Goal: Task Accomplishment & Management: Complete application form

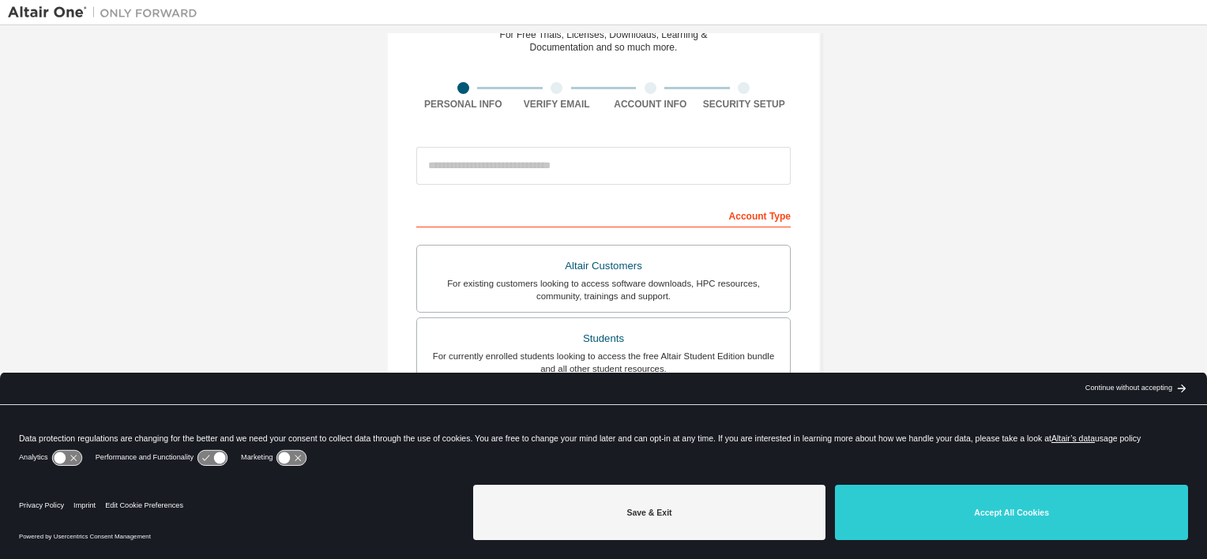
scroll to position [85, 0]
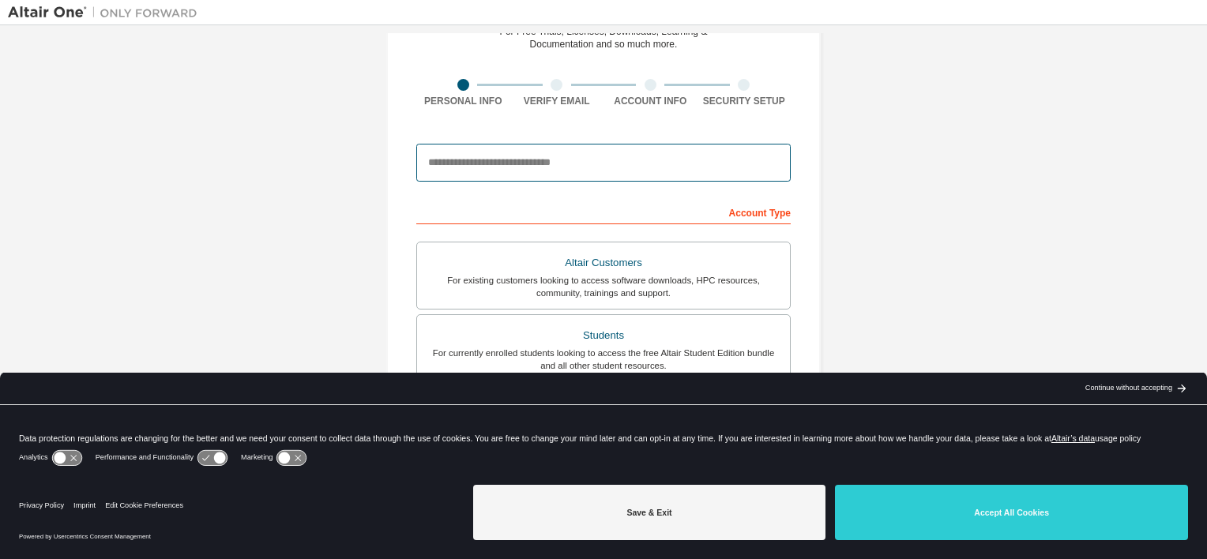
click at [724, 170] on input "email" at bounding box center [603, 163] width 374 height 38
type input "**********"
type input "*******"
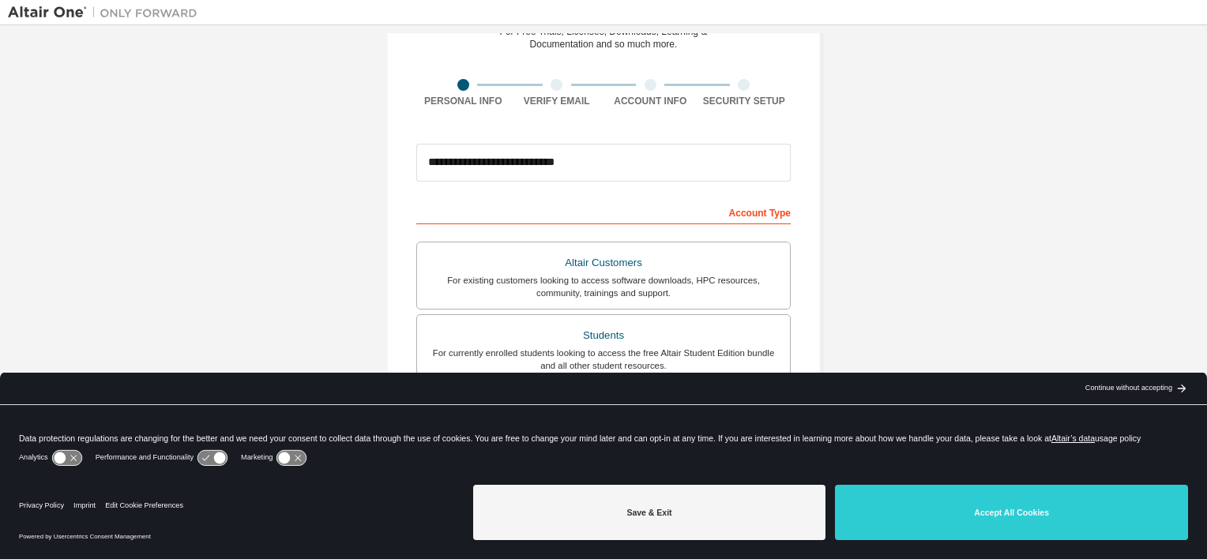
type input "******"
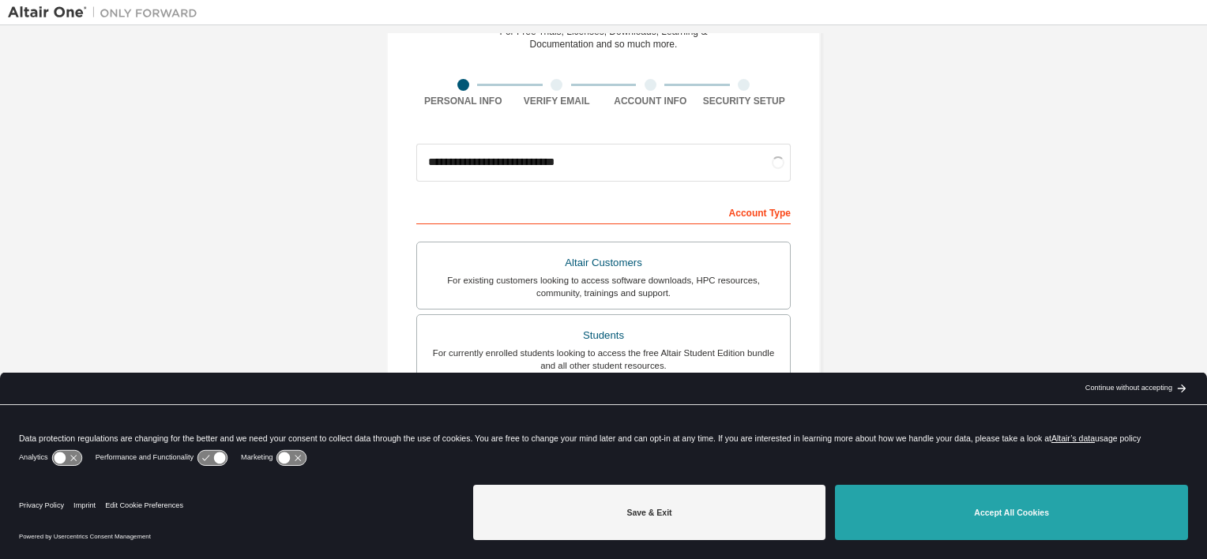
click at [967, 509] on button "Accept All Cookies" at bounding box center [1011, 512] width 353 height 55
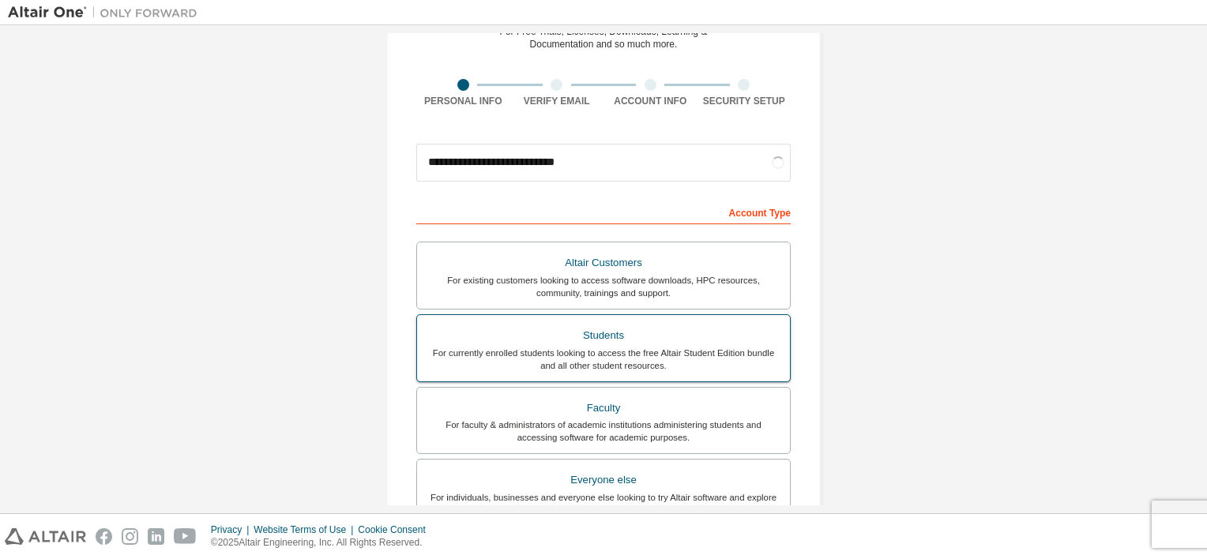
click at [623, 338] on div "Students" at bounding box center [604, 336] width 354 height 22
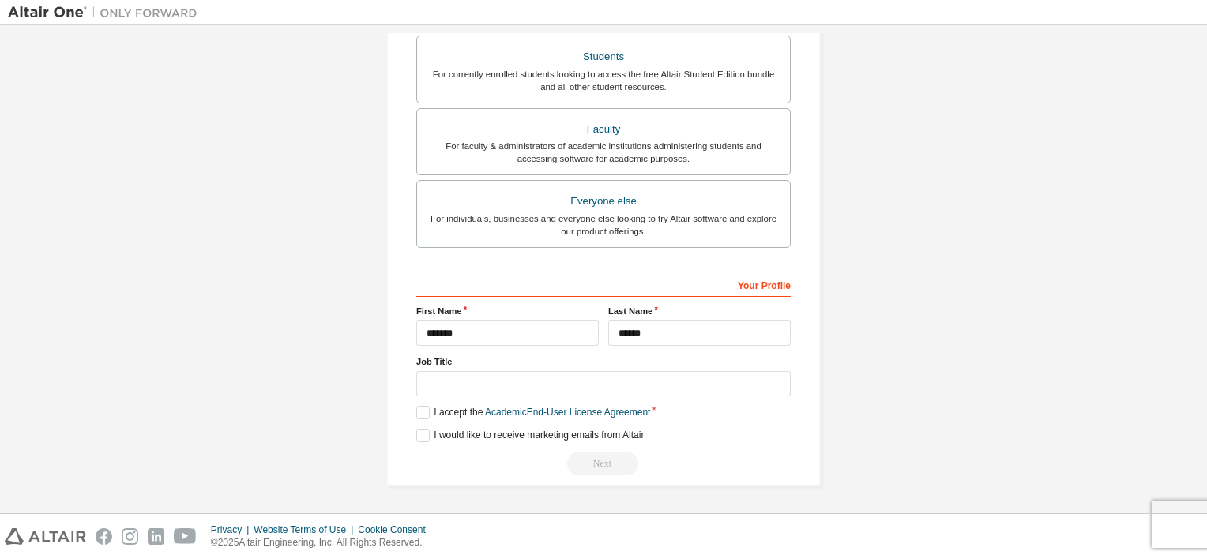
scroll to position [360, 0]
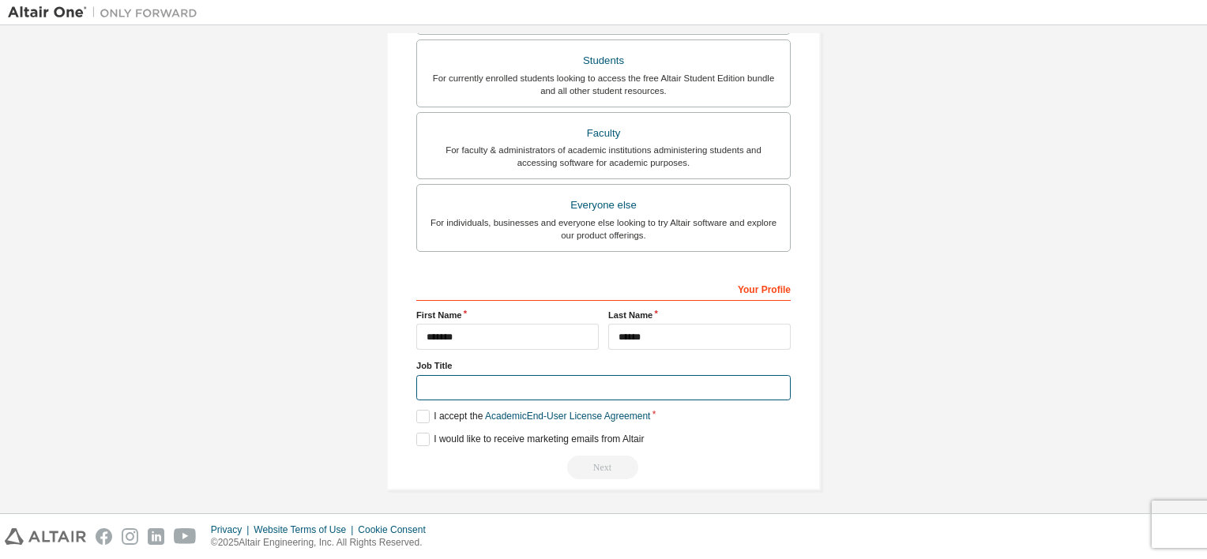
click at [608, 382] on input "text" at bounding box center [603, 388] width 374 height 26
click at [425, 413] on label "I accept the Academic End-User License Agreement" at bounding box center [533, 416] width 234 height 13
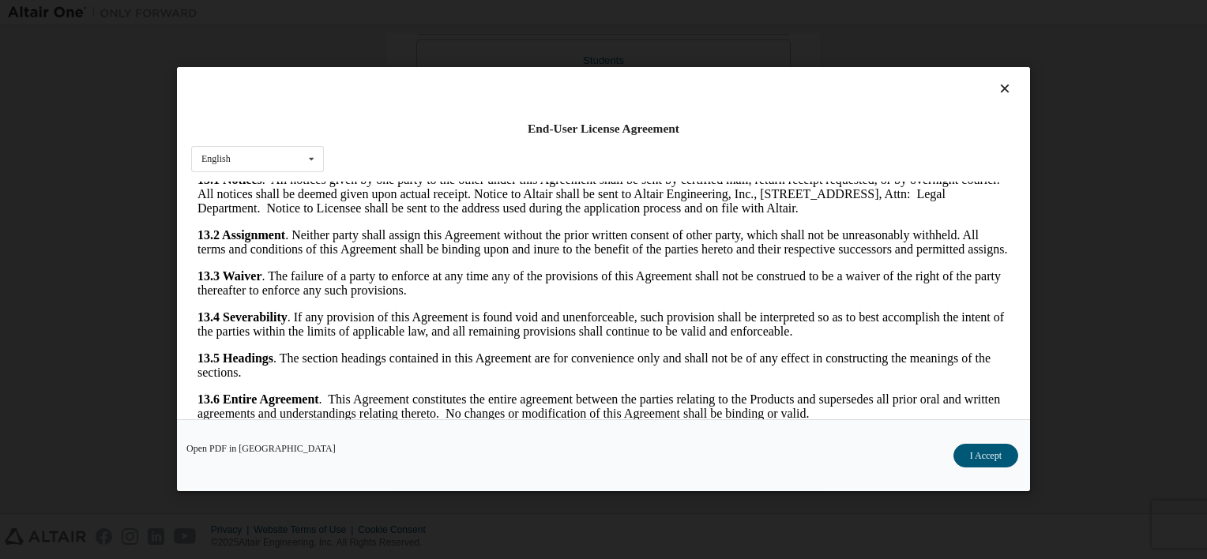
scroll to position [31, 0]
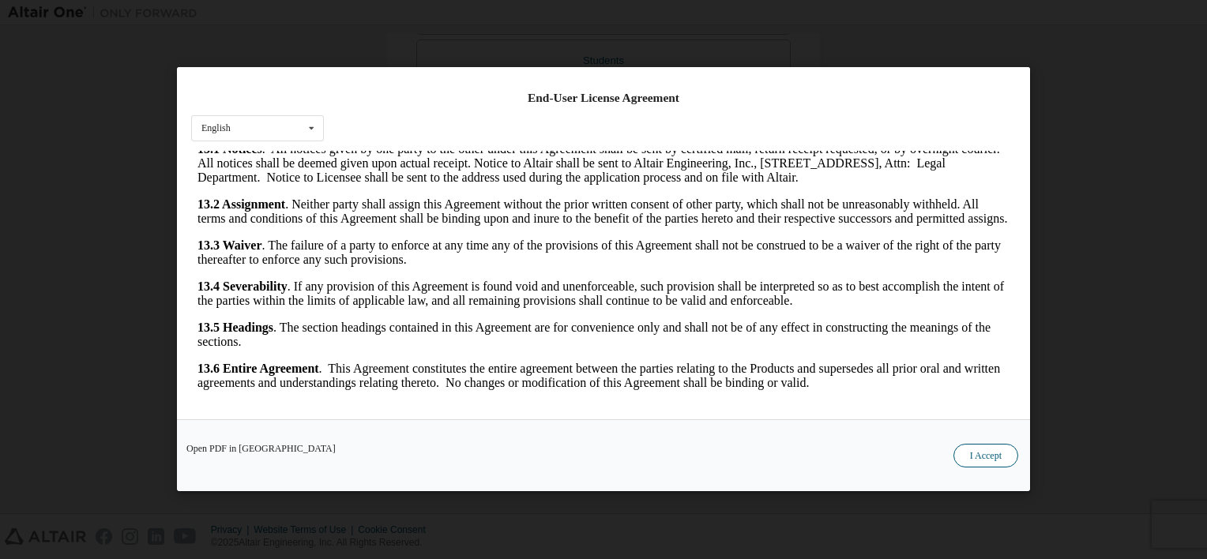
click at [999, 449] on button "I Accept" at bounding box center [986, 457] width 65 height 24
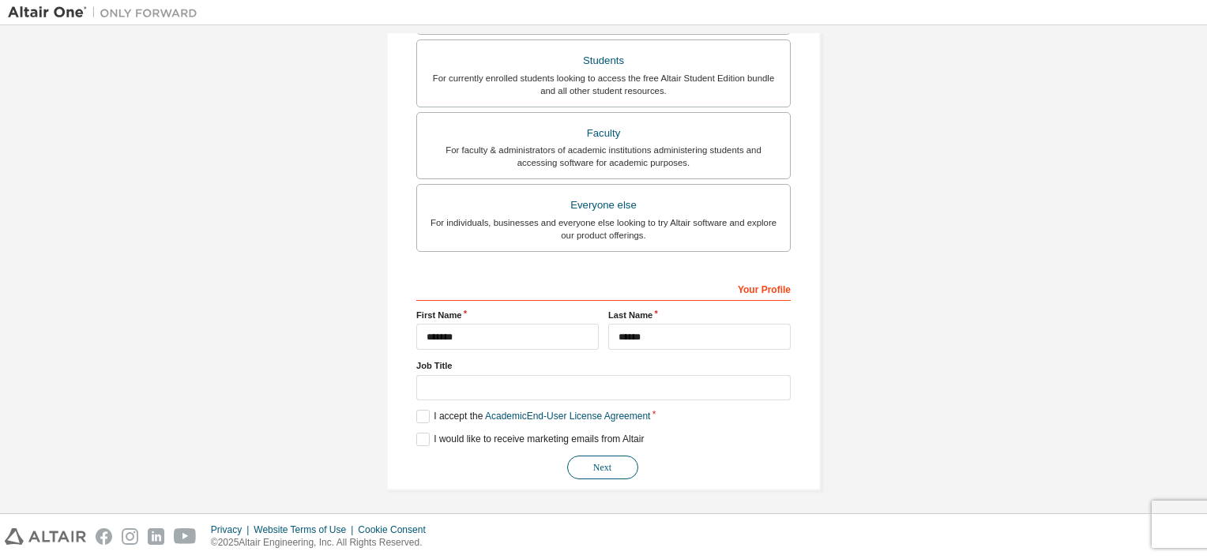
click at [589, 461] on button "Next" at bounding box center [602, 468] width 71 height 24
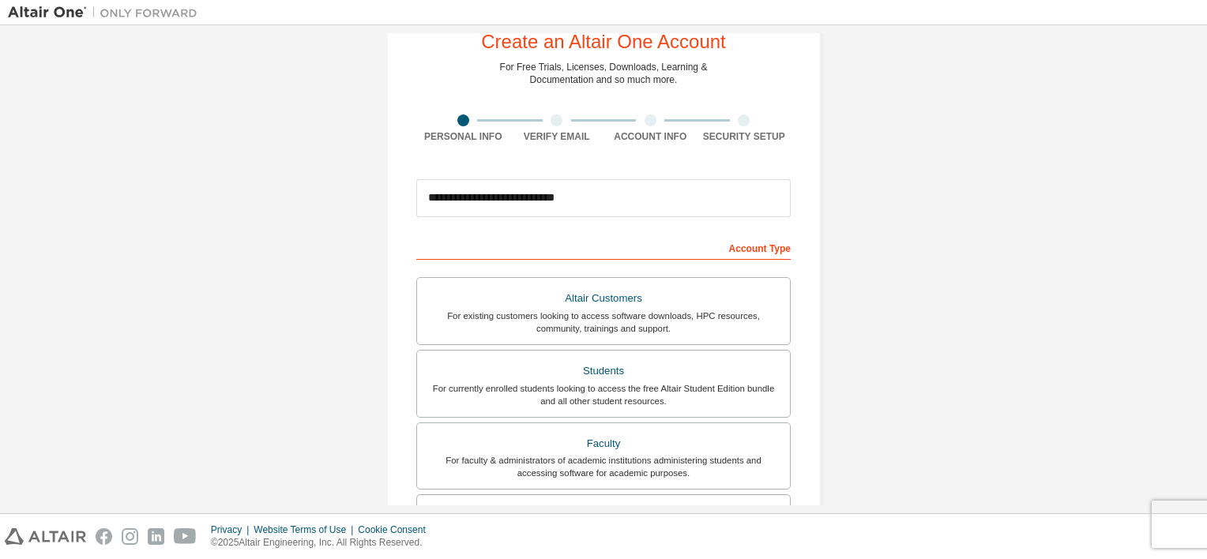
scroll to position [0, 0]
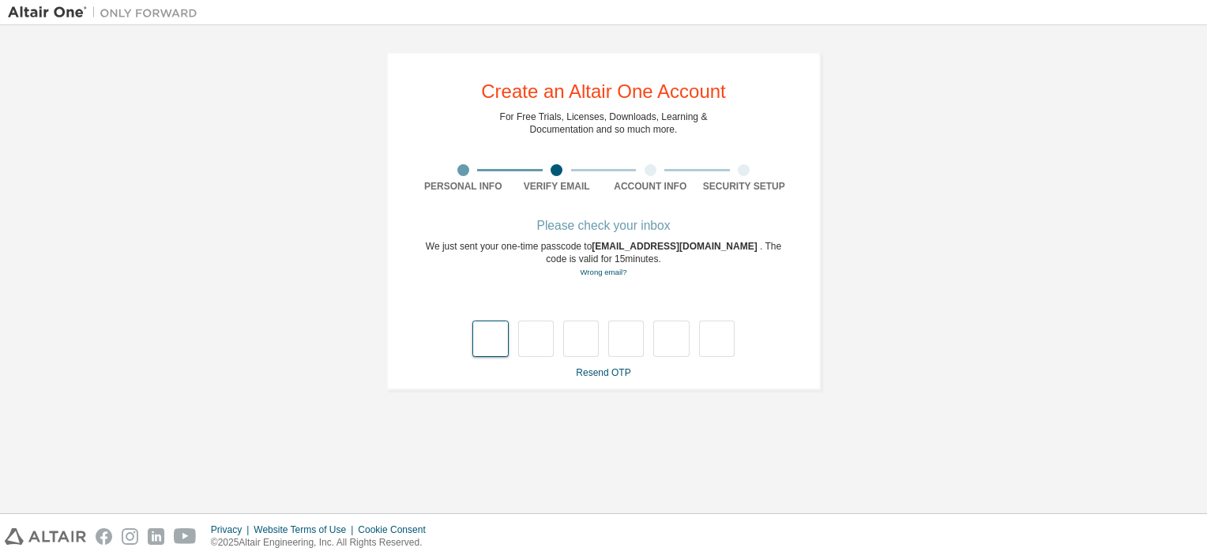
type input "*"
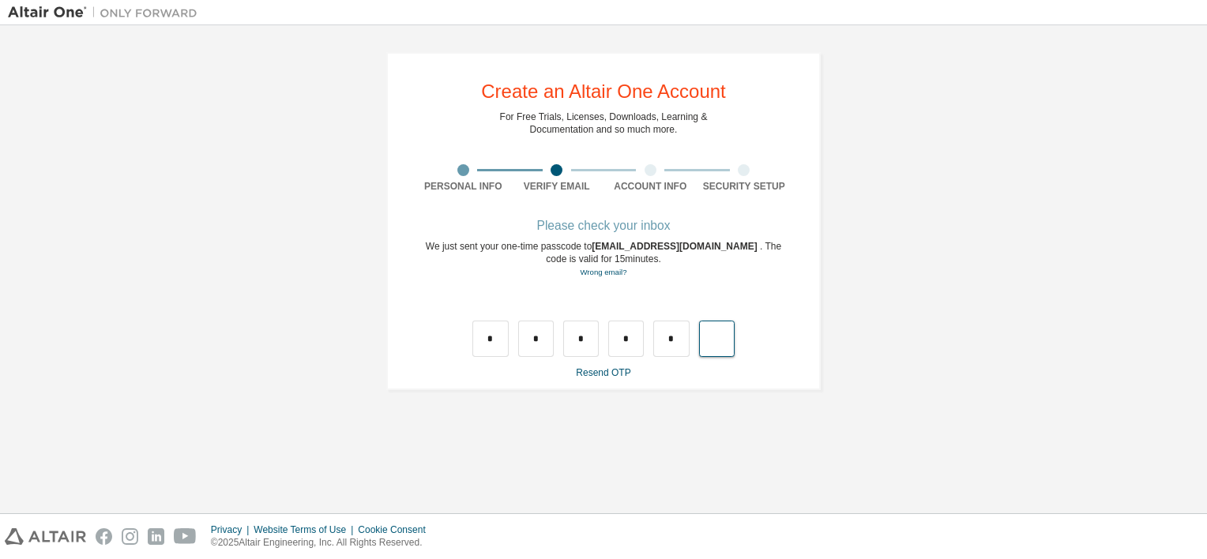
type input "*"
